Goal: Navigation & Orientation: Understand site structure

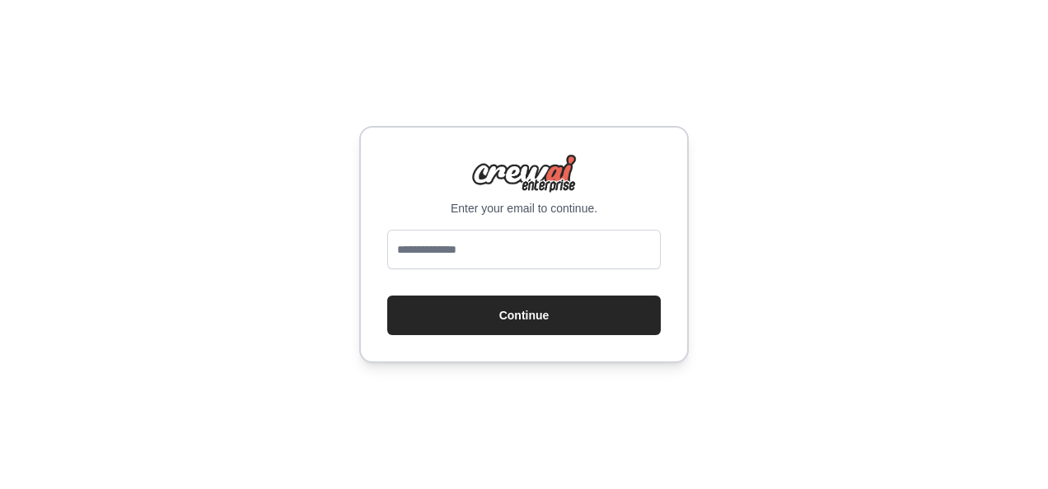
click at [515, 259] on input "email" at bounding box center [523, 250] width 273 height 40
type input "**********"
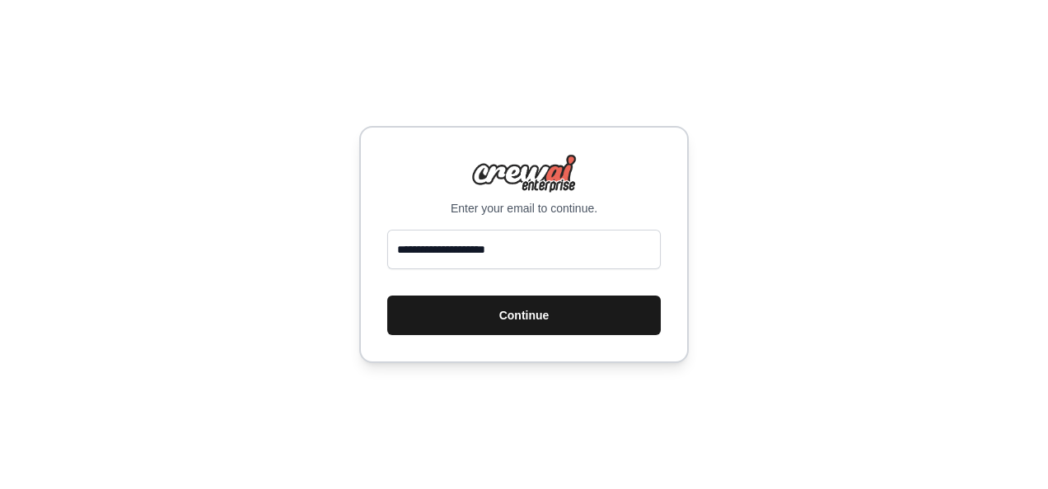
click at [518, 320] on button "Continue" at bounding box center [523, 316] width 273 height 40
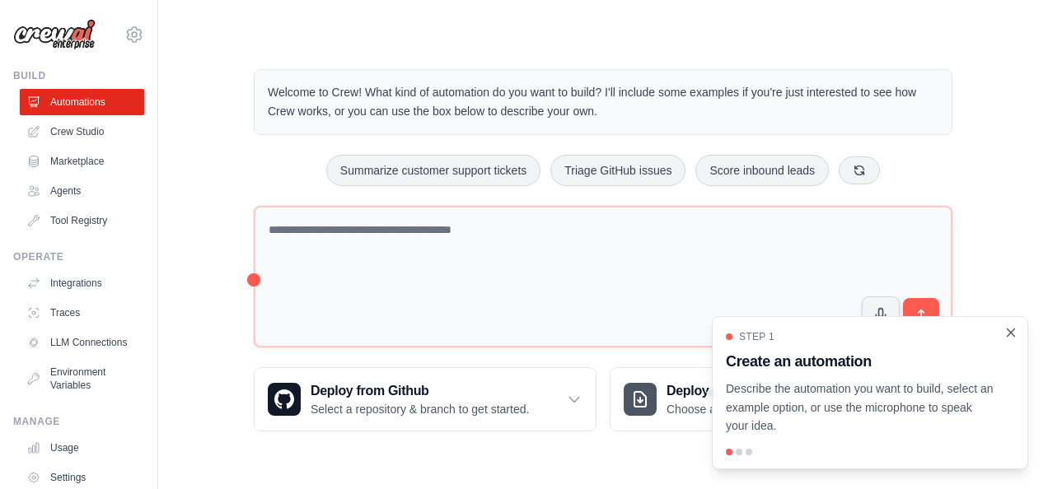
click at [1013, 336] on icon "Close walkthrough" at bounding box center [1010, 332] width 7 height 7
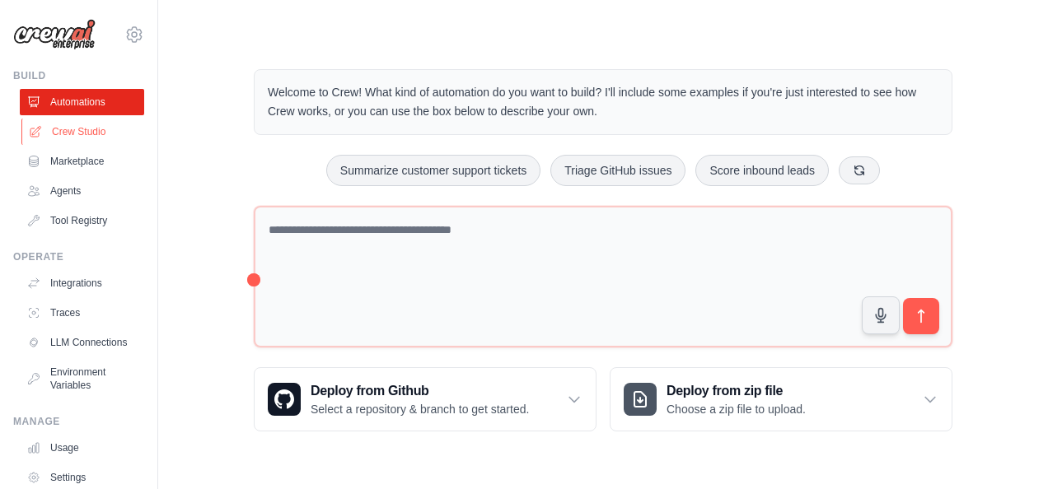
click at [68, 126] on link "Crew Studio" at bounding box center [83, 132] width 124 height 26
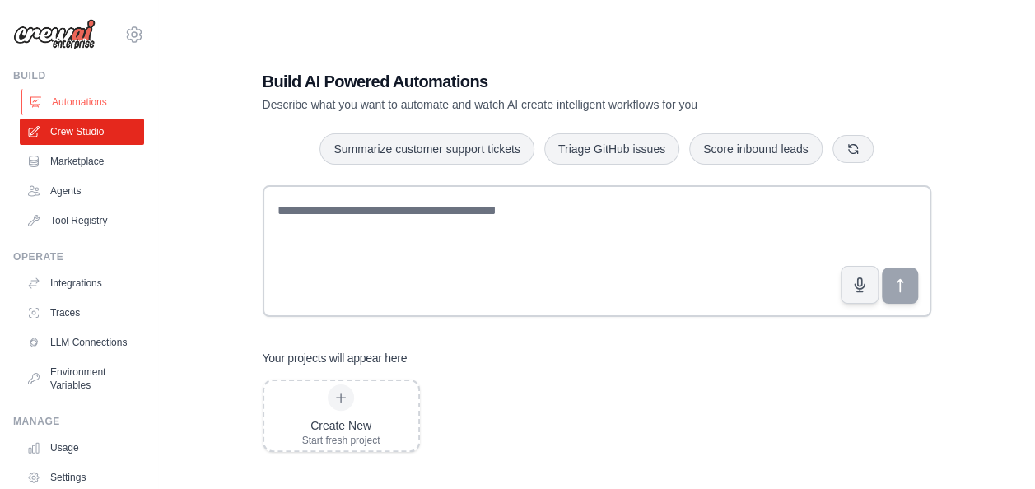
click at [83, 102] on link "Automations" at bounding box center [83, 102] width 124 height 26
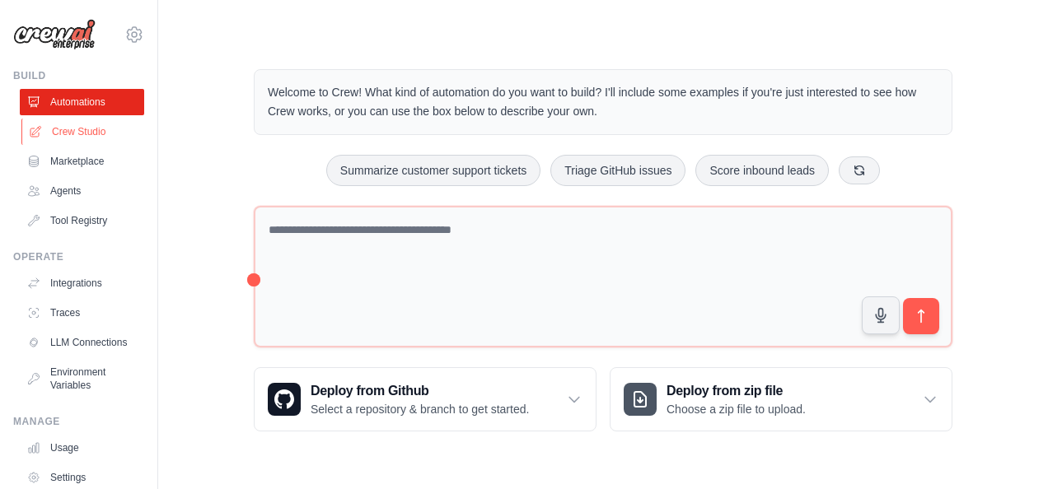
click at [90, 138] on link "Crew Studio" at bounding box center [83, 132] width 124 height 26
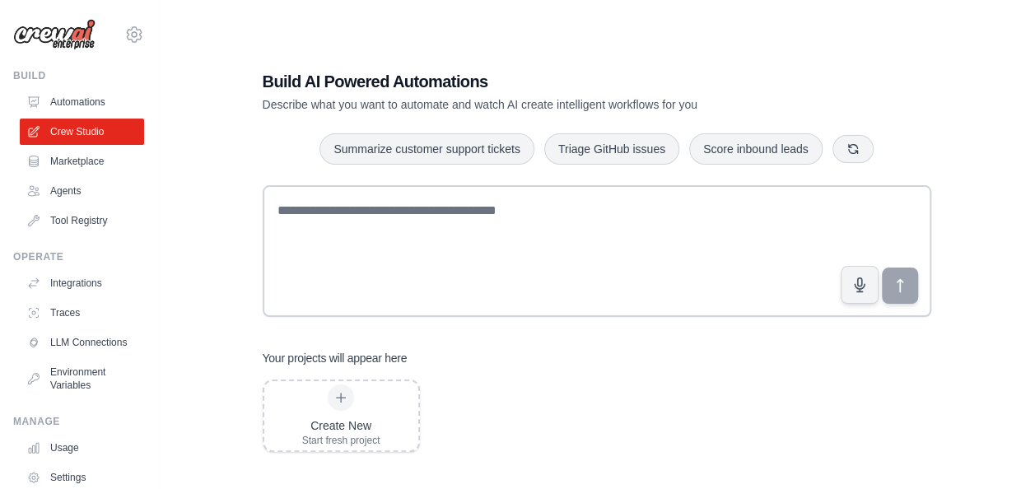
scroll to position [82, 0]
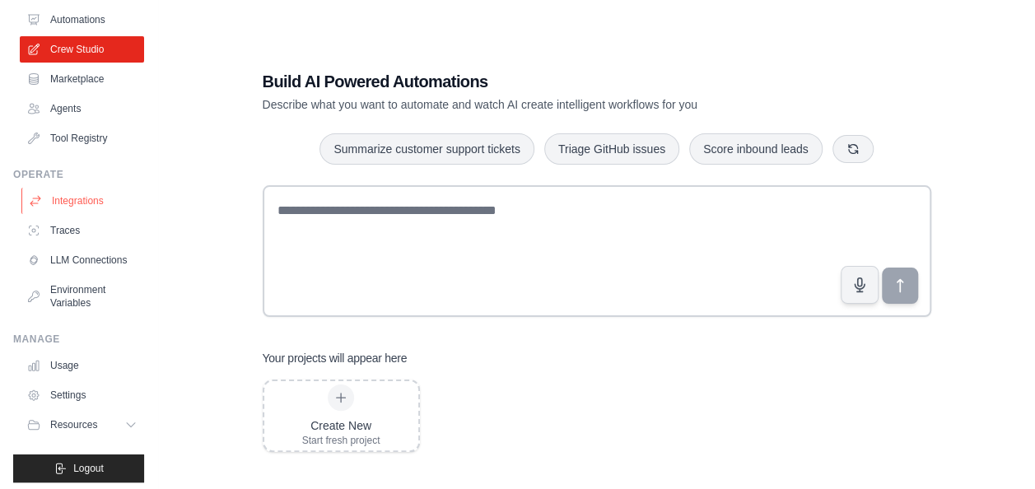
click at [77, 206] on link "Integrations" at bounding box center [83, 201] width 124 height 26
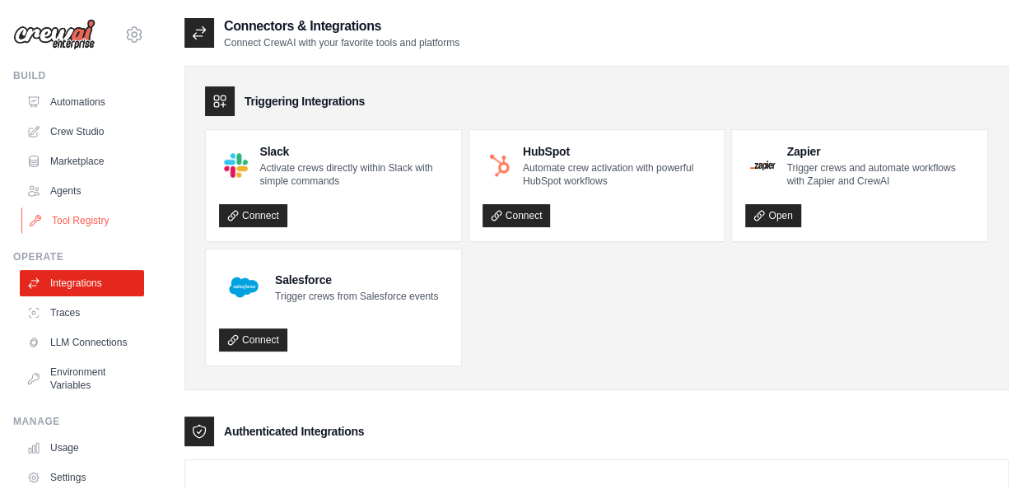
click at [64, 223] on link "Tool Registry" at bounding box center [83, 221] width 124 height 26
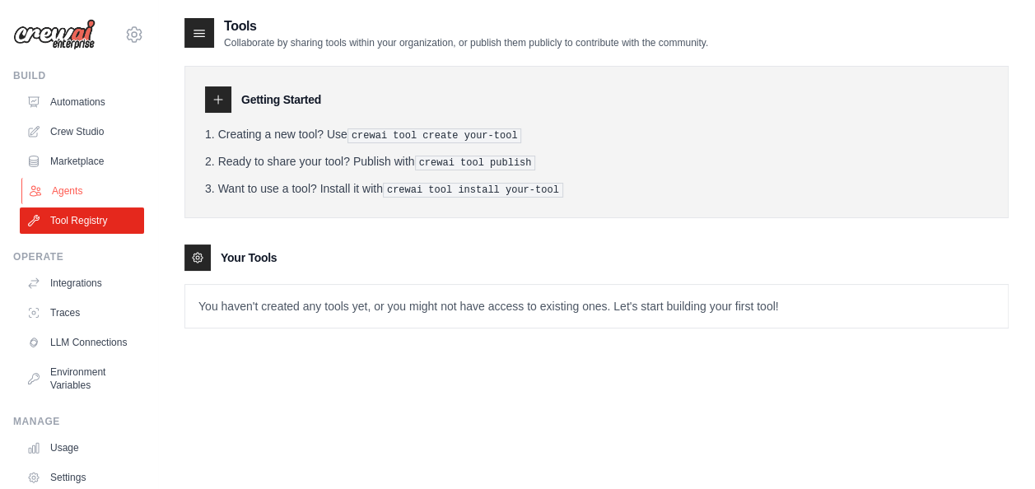
click at [53, 195] on link "Agents" at bounding box center [83, 191] width 124 height 26
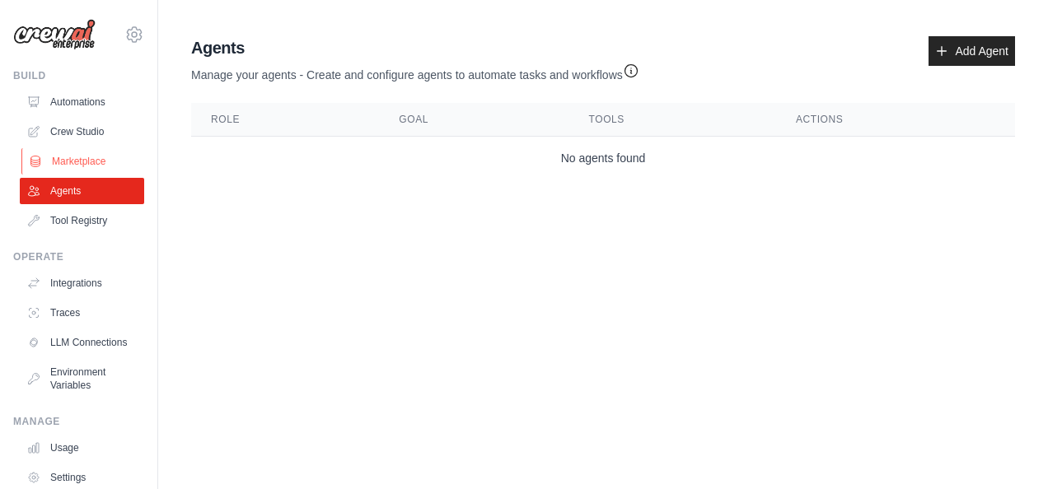
click at [73, 155] on link "Marketplace" at bounding box center [83, 161] width 124 height 26
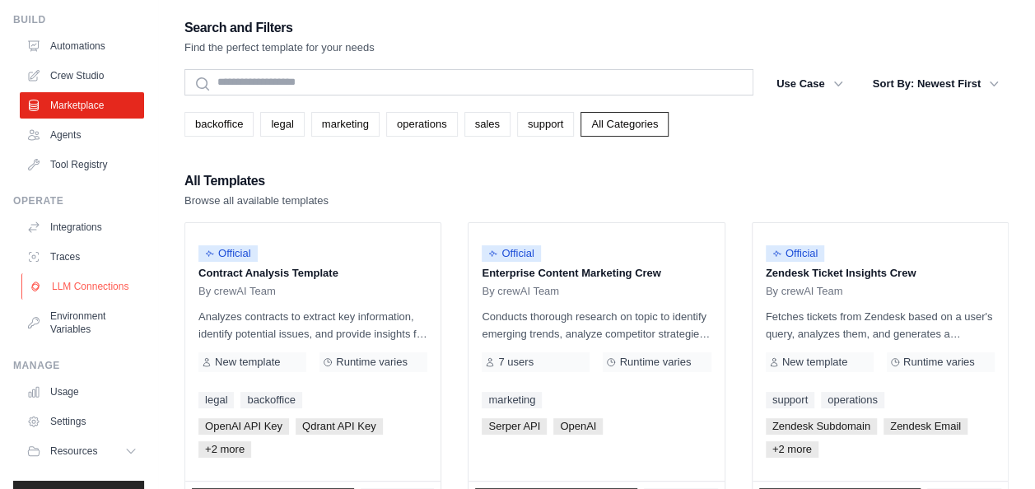
scroll to position [82, 0]
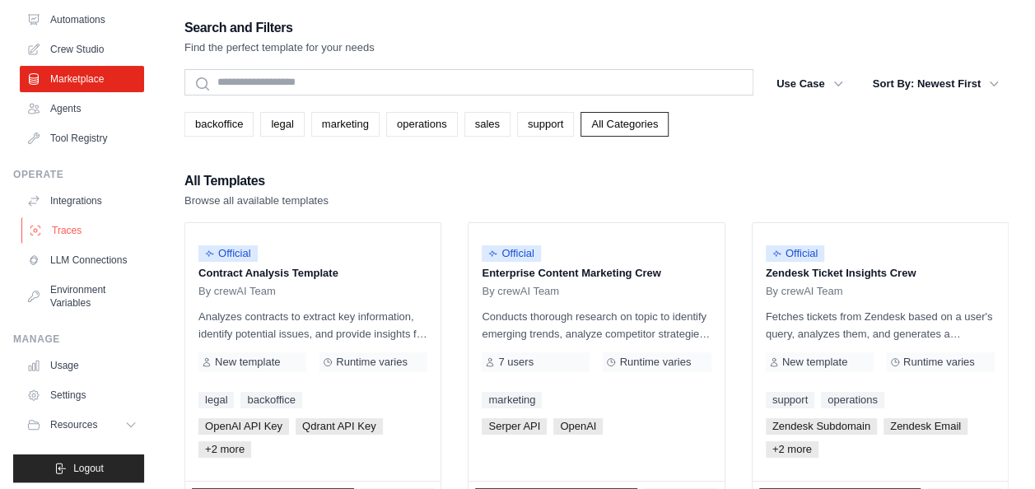
click at [71, 233] on link "Traces" at bounding box center [83, 230] width 124 height 26
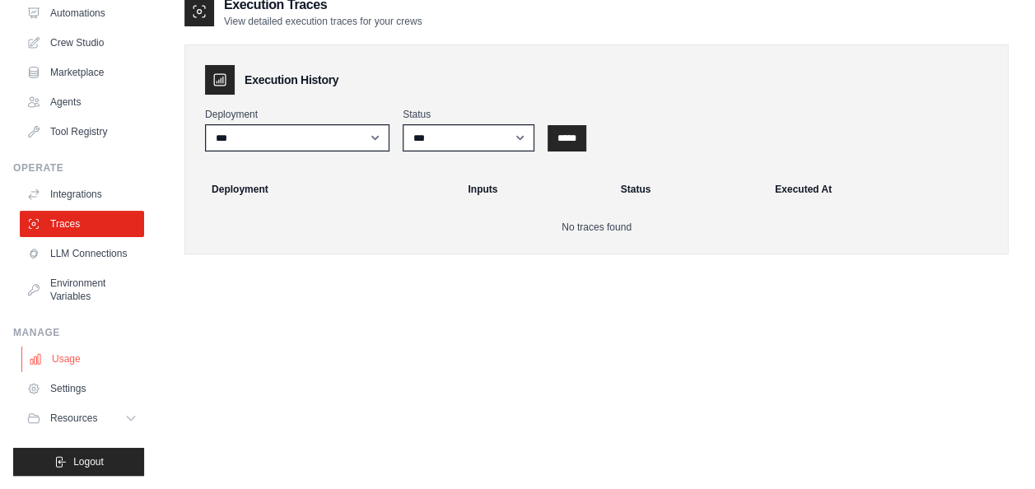
scroll to position [33, 0]
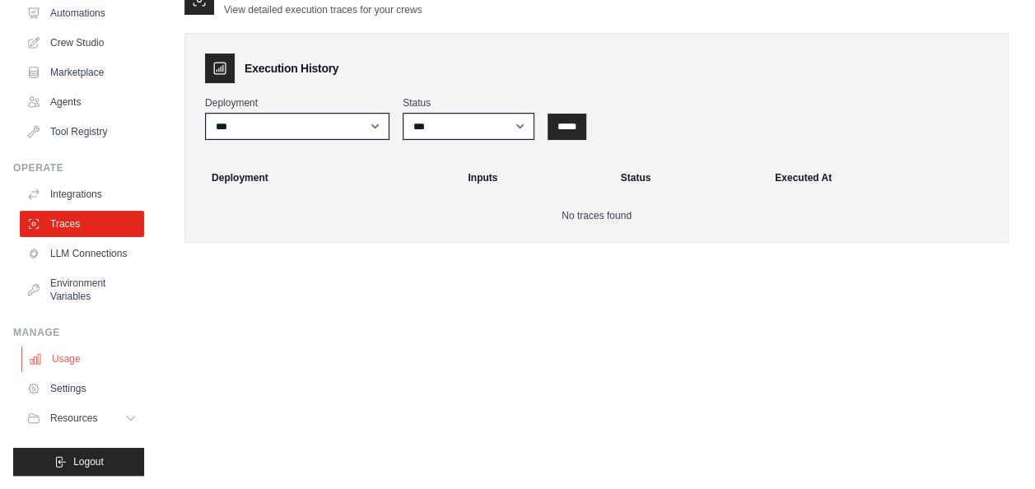
click at [86, 360] on link "Usage" at bounding box center [83, 359] width 124 height 26
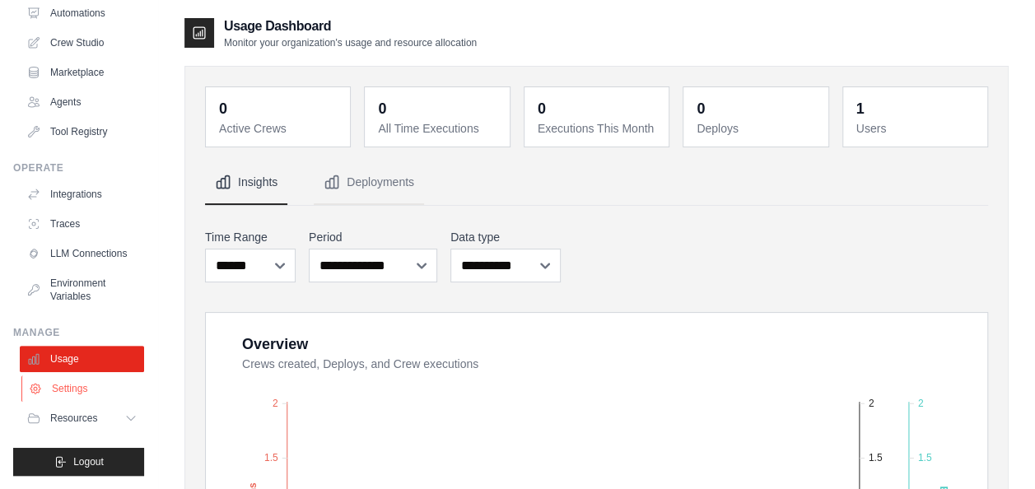
click at [81, 389] on link "Settings" at bounding box center [83, 389] width 124 height 26
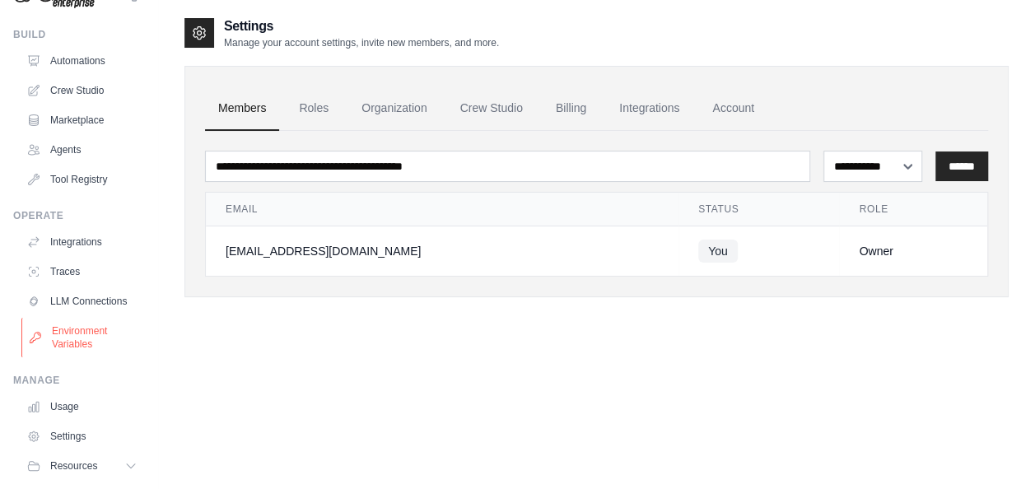
scroll to position [101, 0]
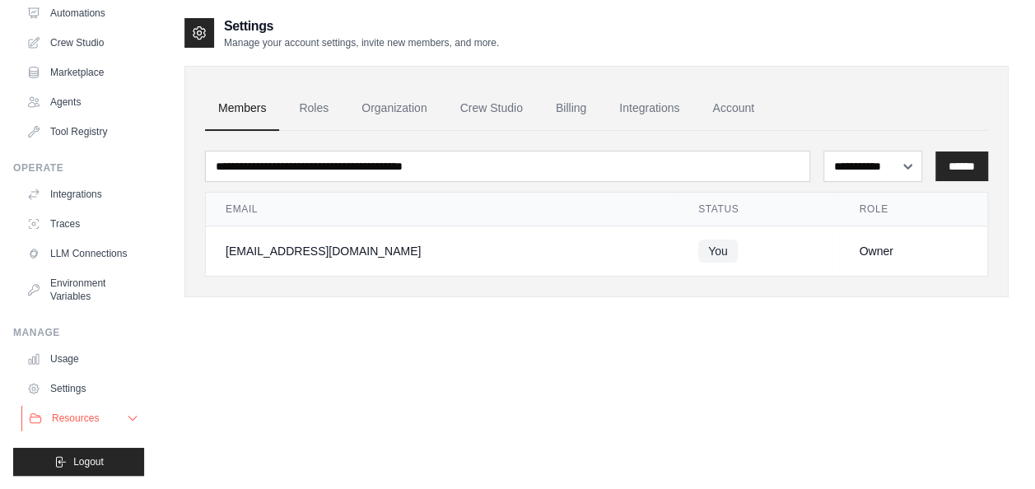
click at [128, 420] on icon at bounding box center [132, 419] width 8 height 4
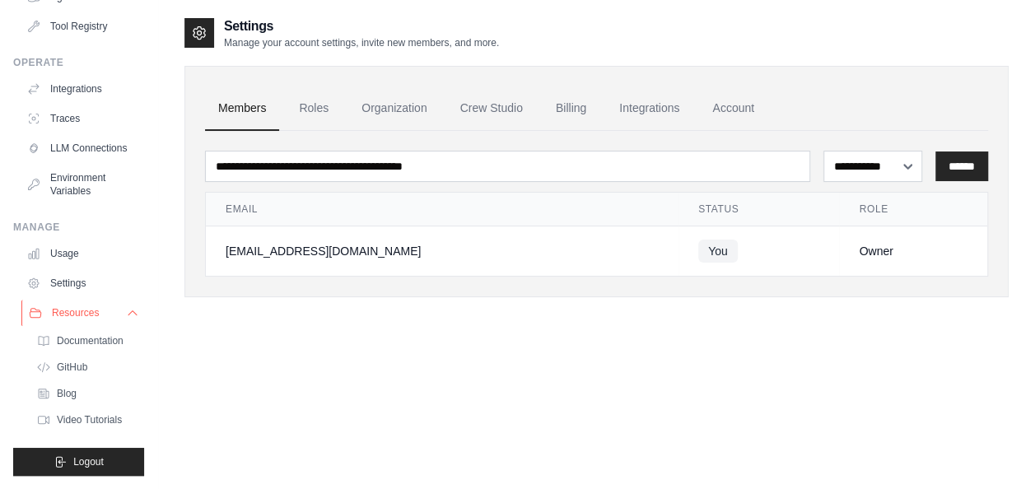
scroll to position [207, 0]
click at [126, 315] on icon at bounding box center [132, 312] width 13 height 13
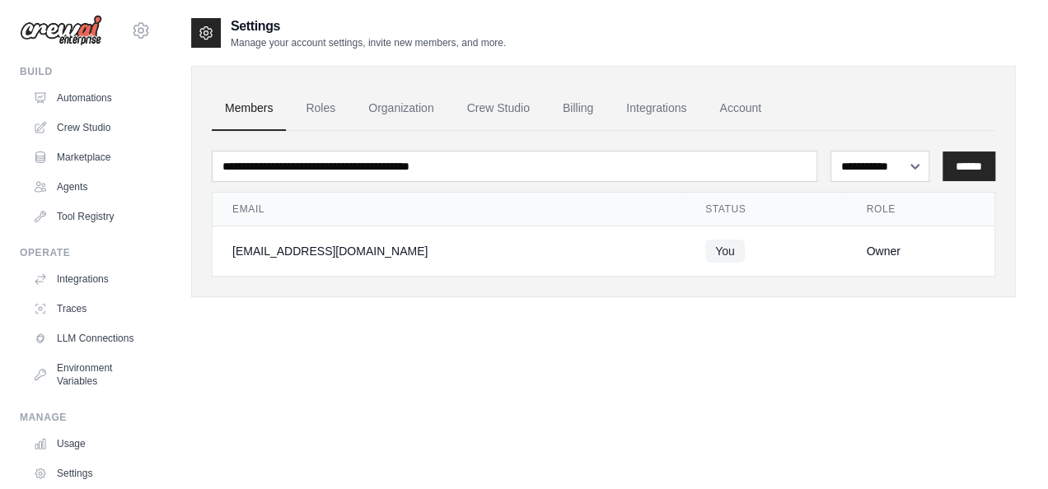
scroll to position [0, 0]
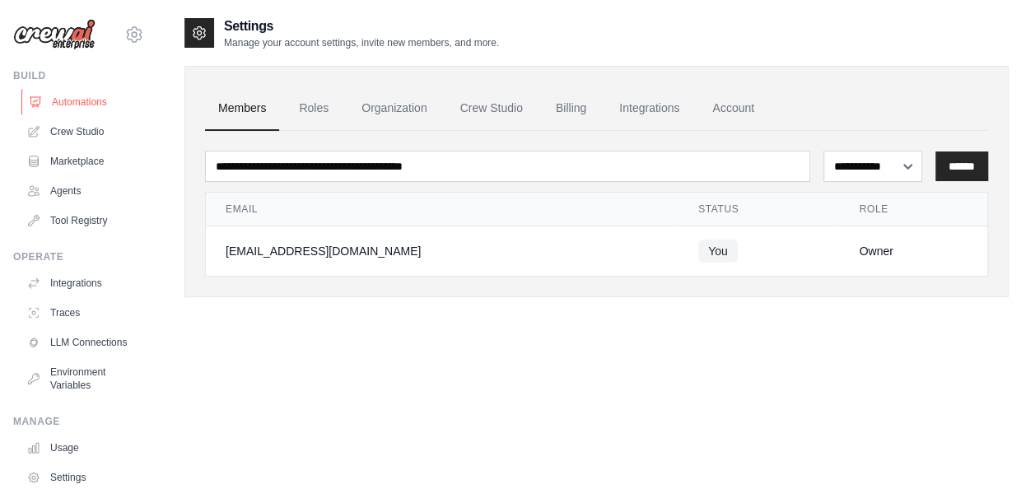
click at [72, 93] on link "Automations" at bounding box center [83, 102] width 124 height 26
